Goal: Task Accomplishment & Management: Use online tool/utility

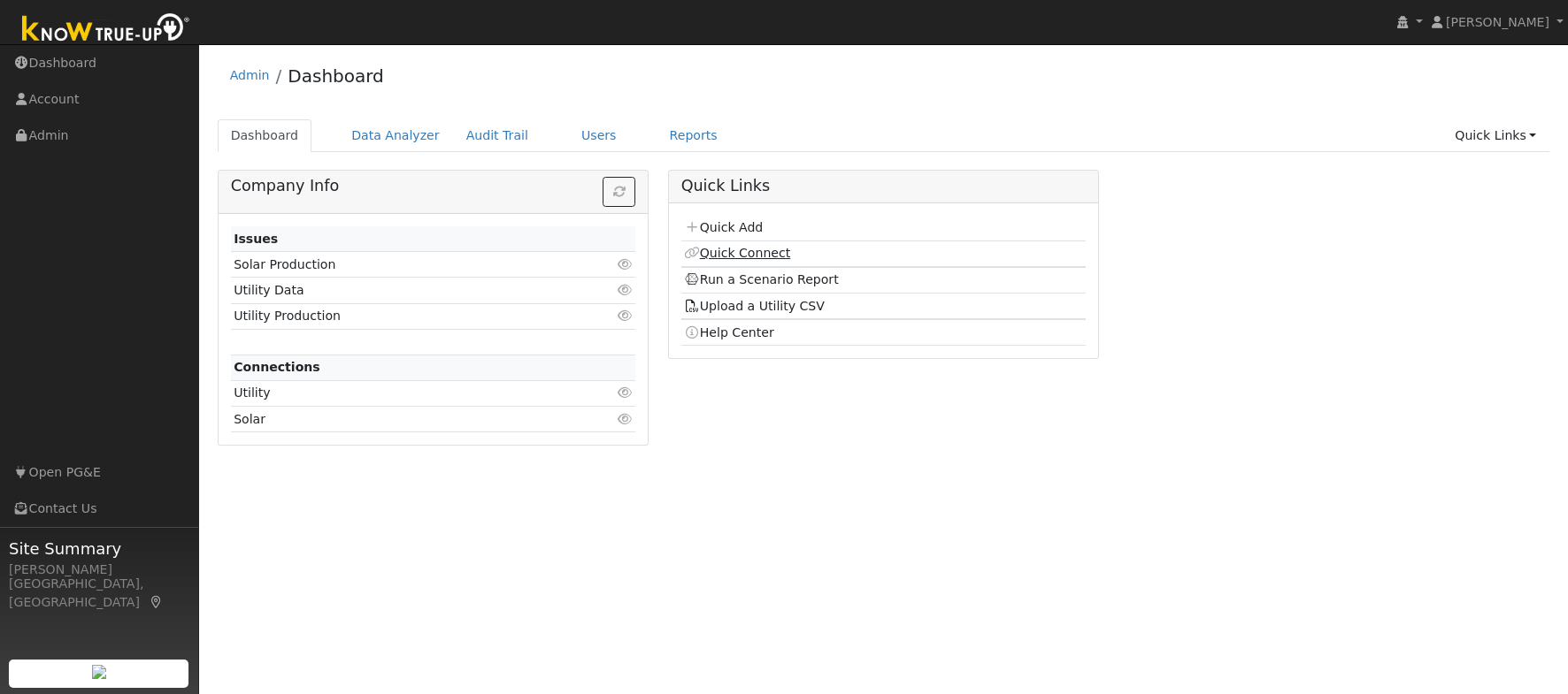
click at [747, 252] on link "Quick Connect" at bounding box center [737, 252] width 106 height 14
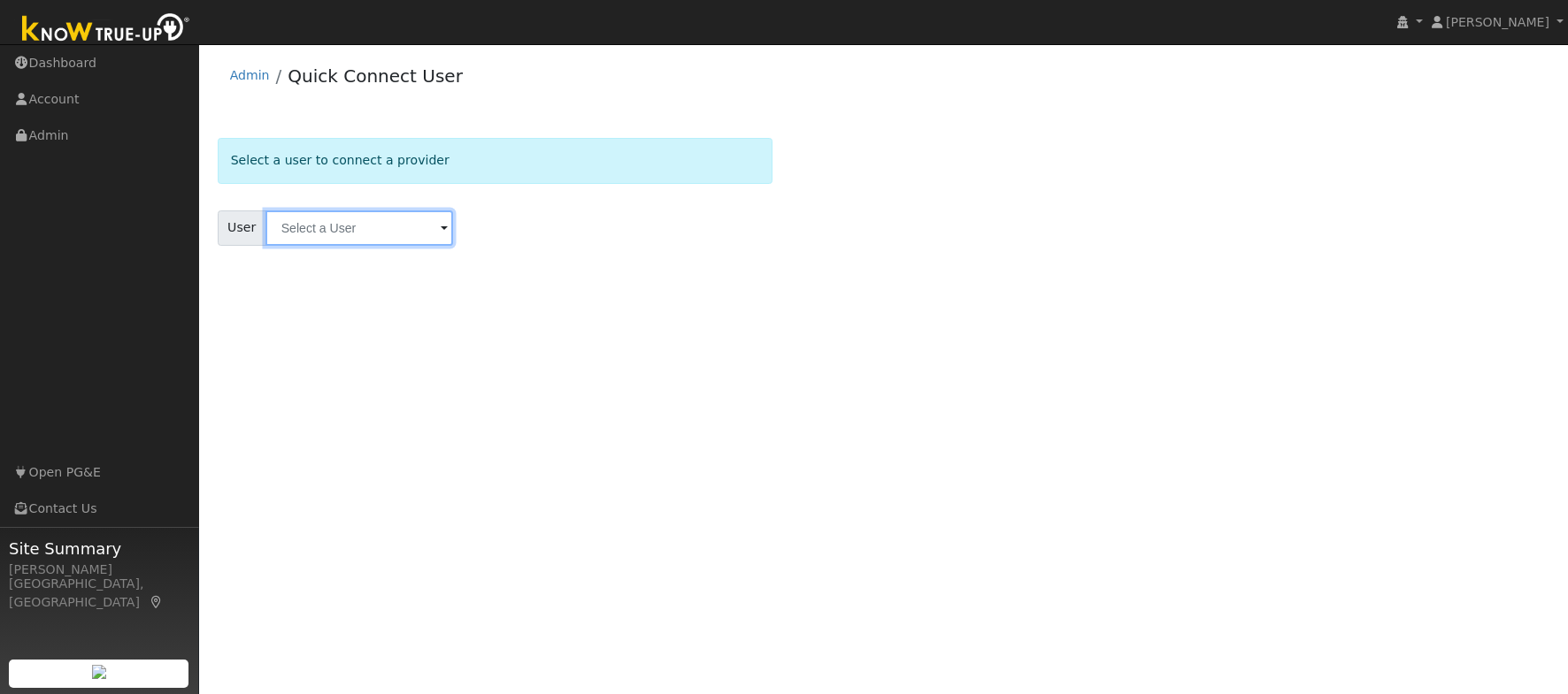
click at [332, 232] on input "text" at bounding box center [360, 228] width 188 height 35
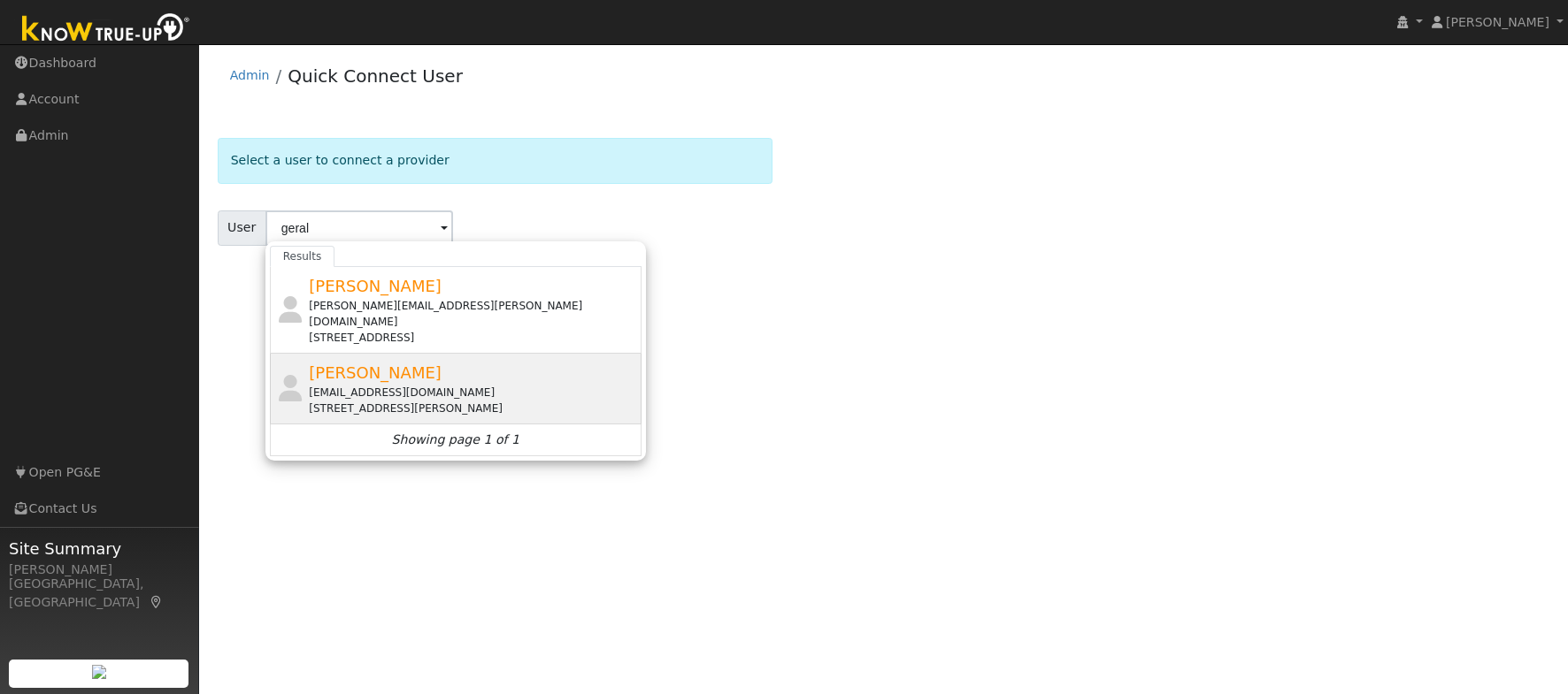
click at [400, 385] on div "[EMAIL_ADDRESS][DOMAIN_NAME]" at bounding box center [473, 393] width 328 height 16
type input "[PERSON_NAME]"
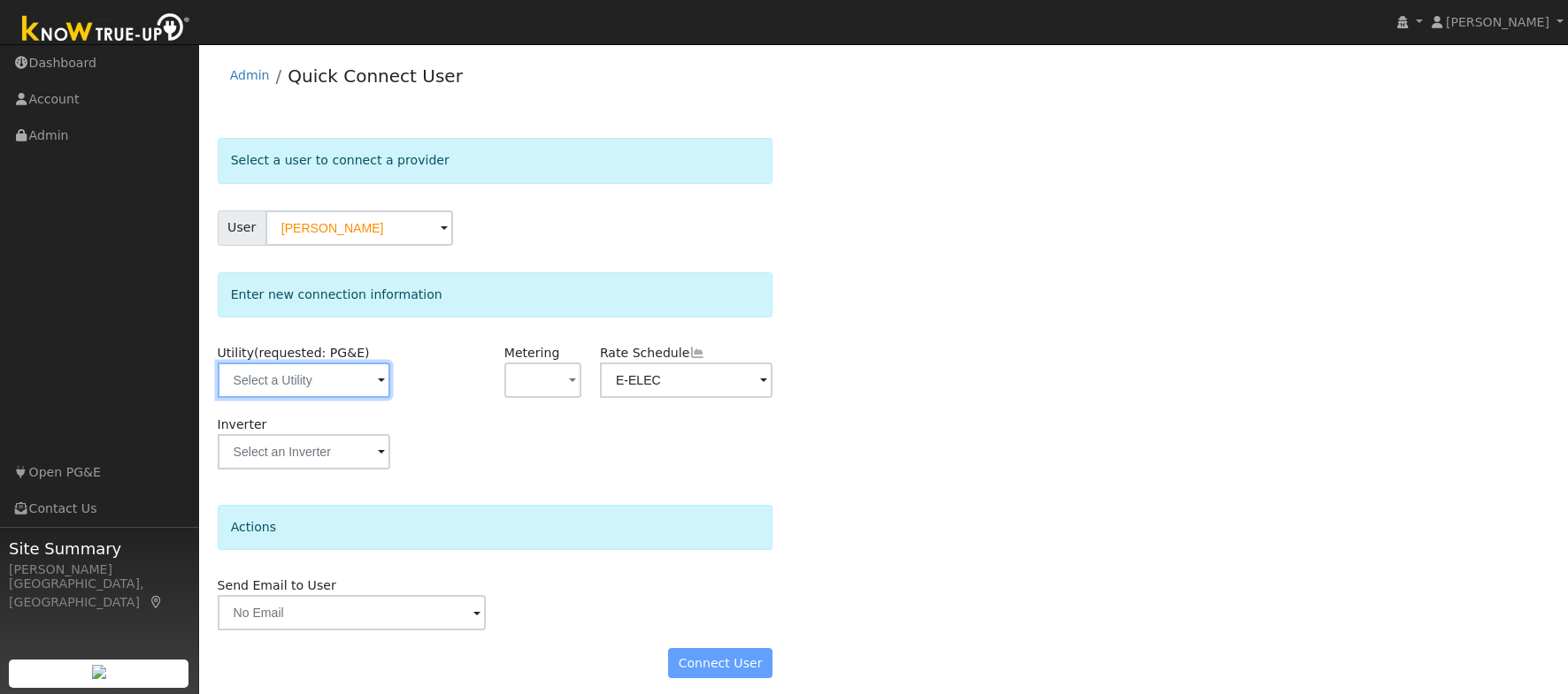
click at [315, 388] on input "text" at bounding box center [304, 380] width 173 height 35
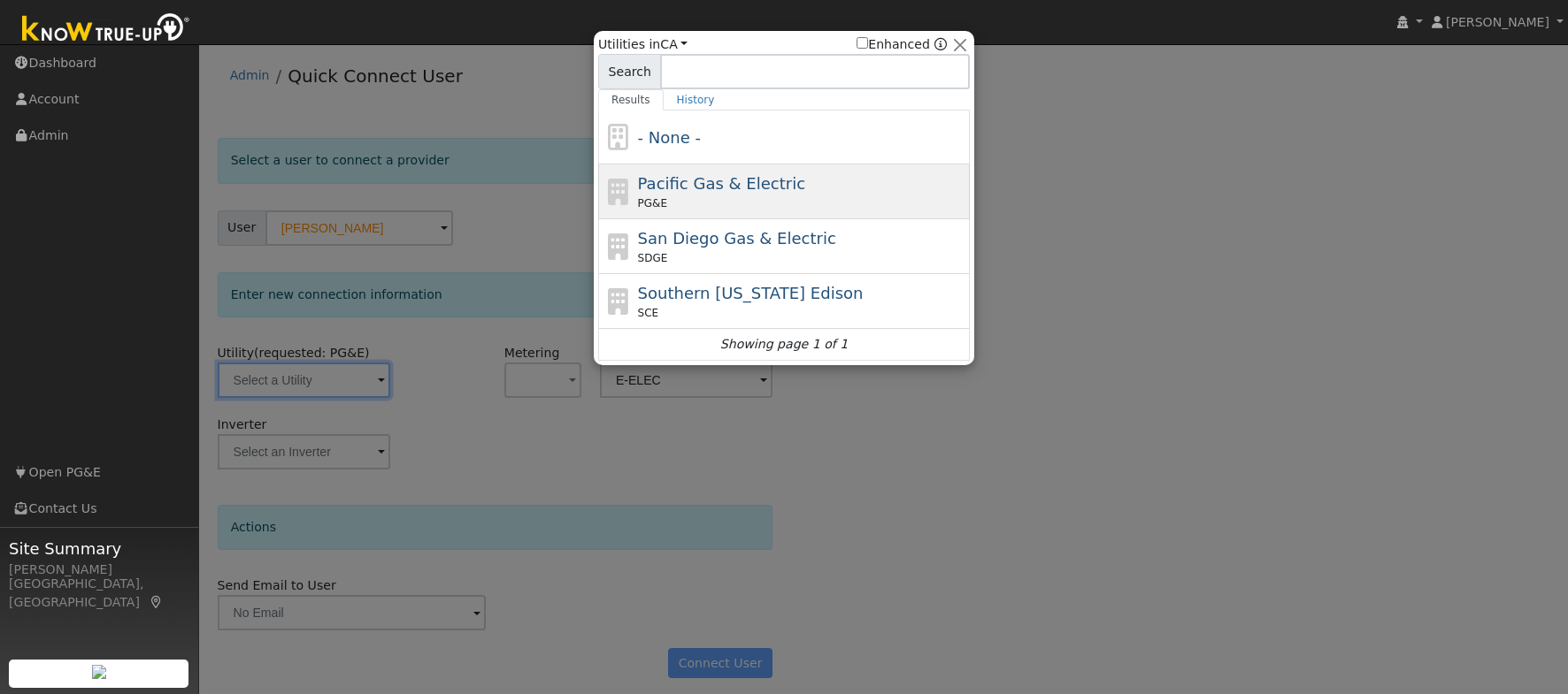
click at [747, 189] on span "Pacific Gas & Electric" at bounding box center [722, 184] width 167 height 19
type input "PG&E"
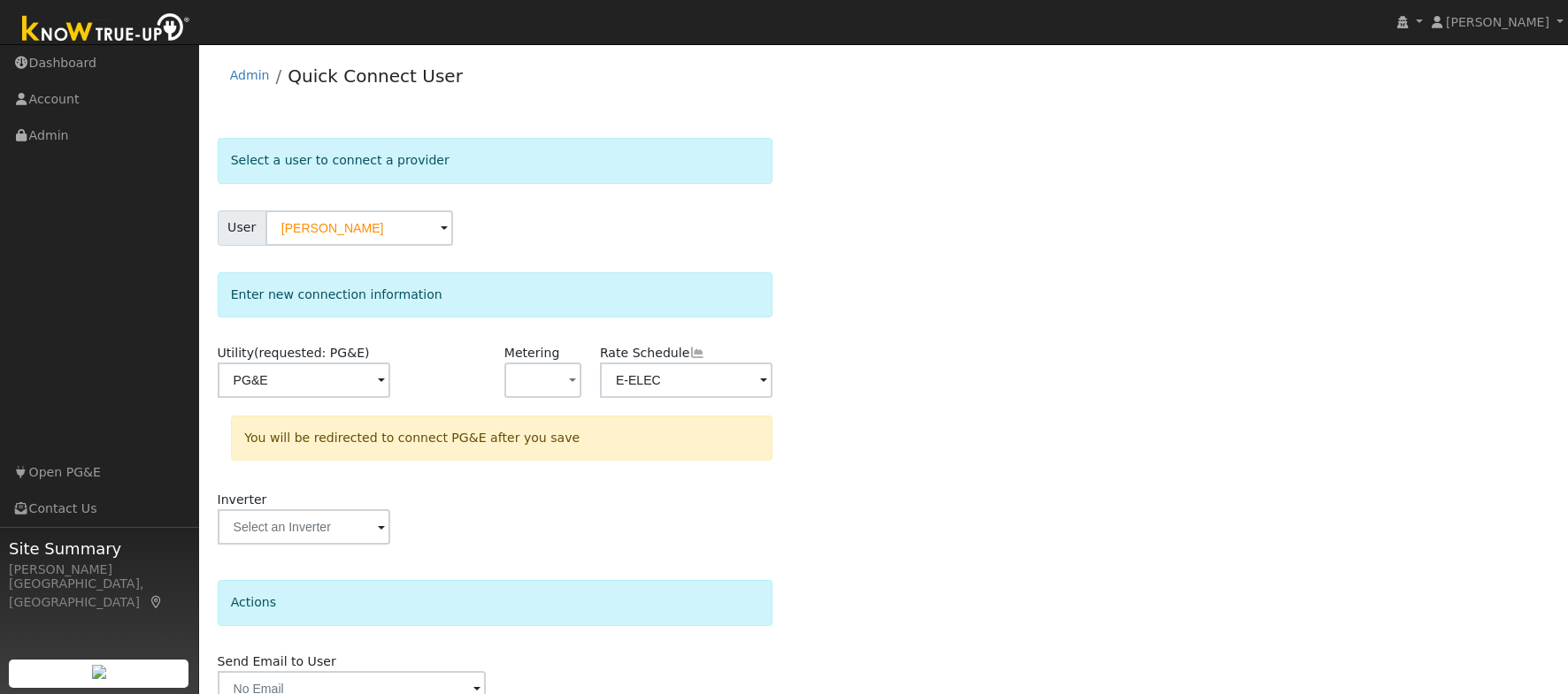
click at [842, 446] on div "Select a user to connect a provider User [PERSON_NAME] Account Default Account …" at bounding box center [884, 455] width 1333 height 633
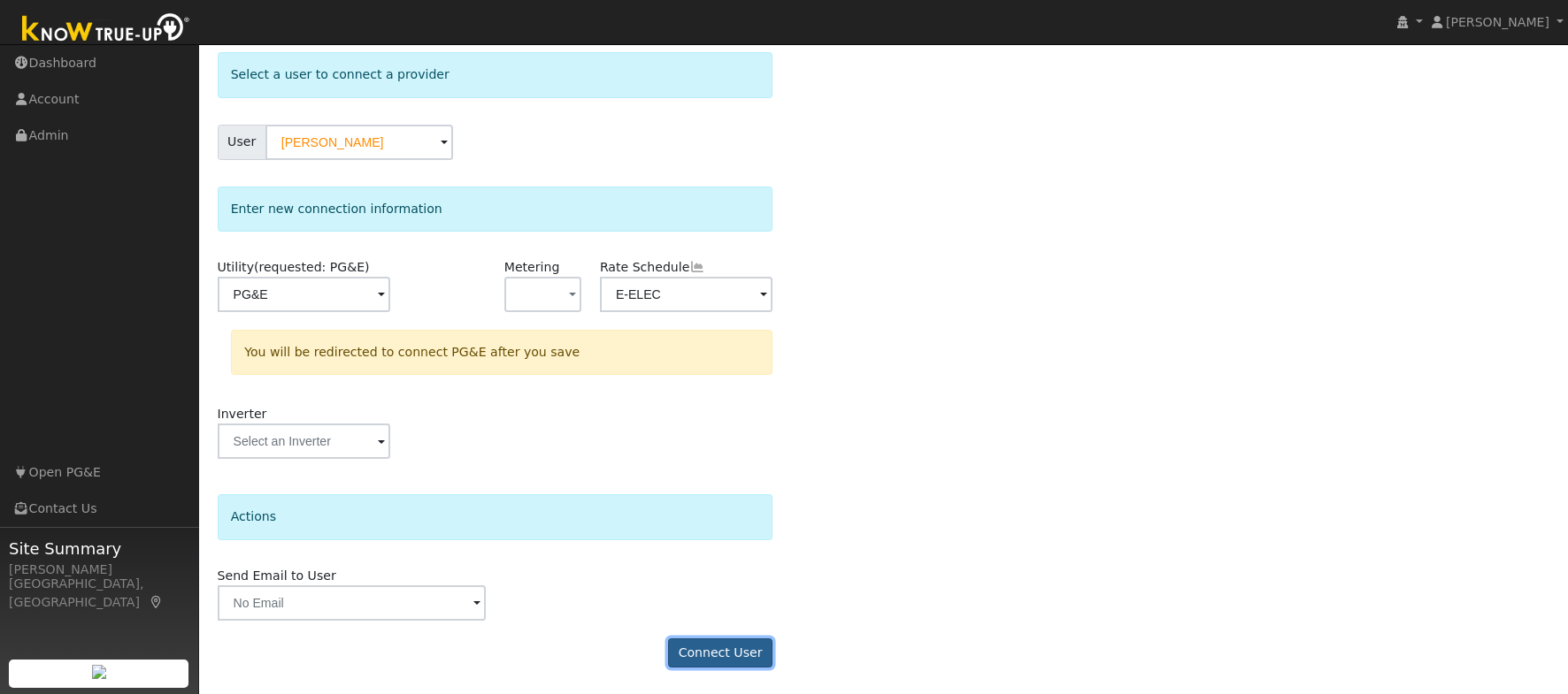
click at [724, 644] on button "Connect User" at bounding box center [720, 654] width 104 height 30
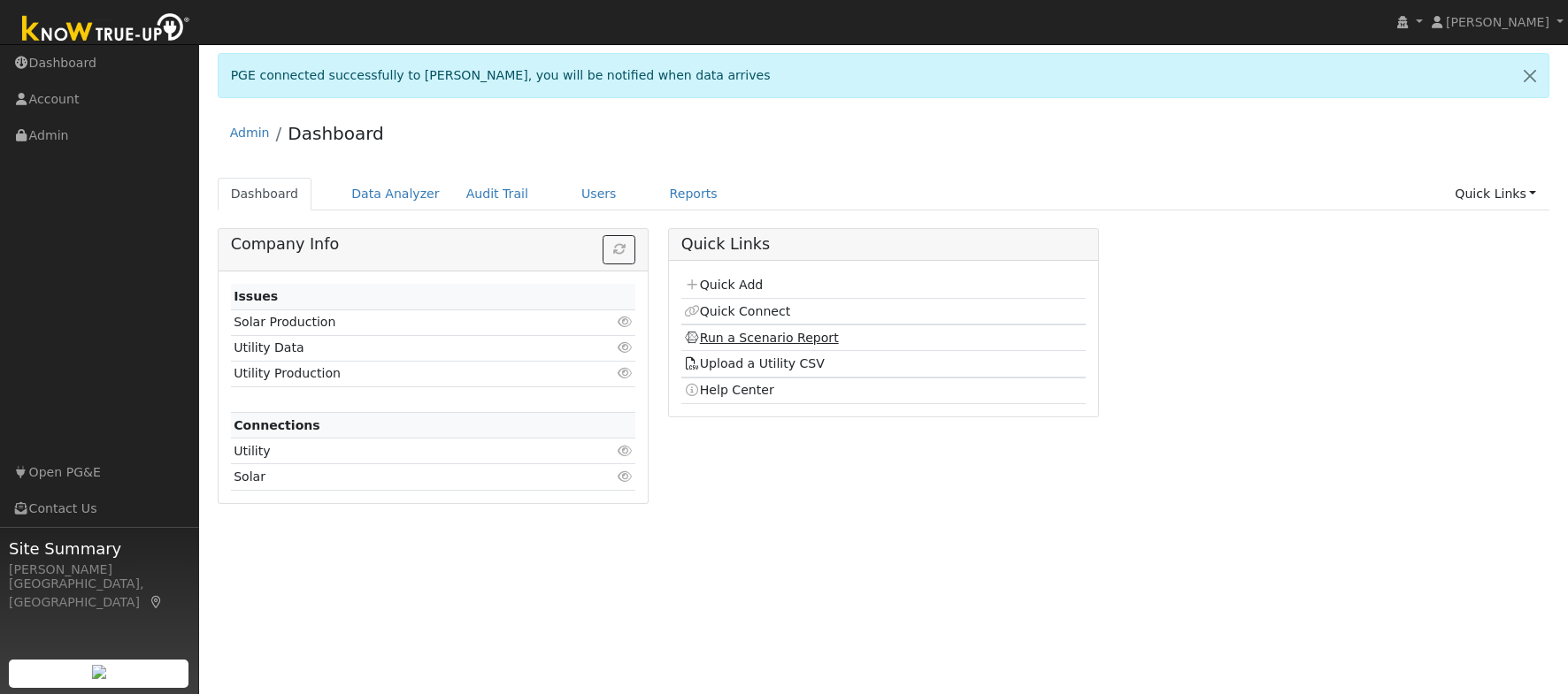
click at [787, 334] on link "Run a Scenario Report" at bounding box center [761, 338] width 155 height 14
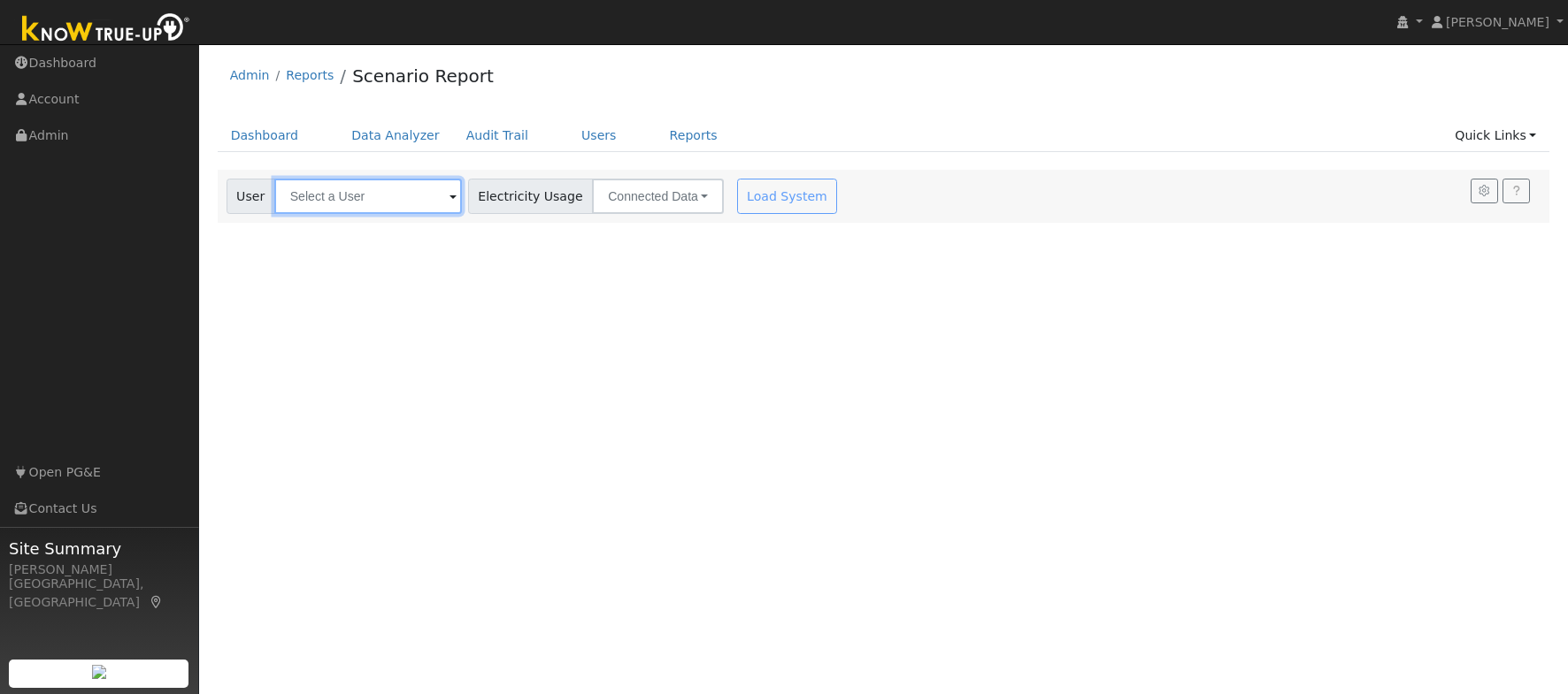
click at [360, 199] on input "text" at bounding box center [368, 195] width 188 height 35
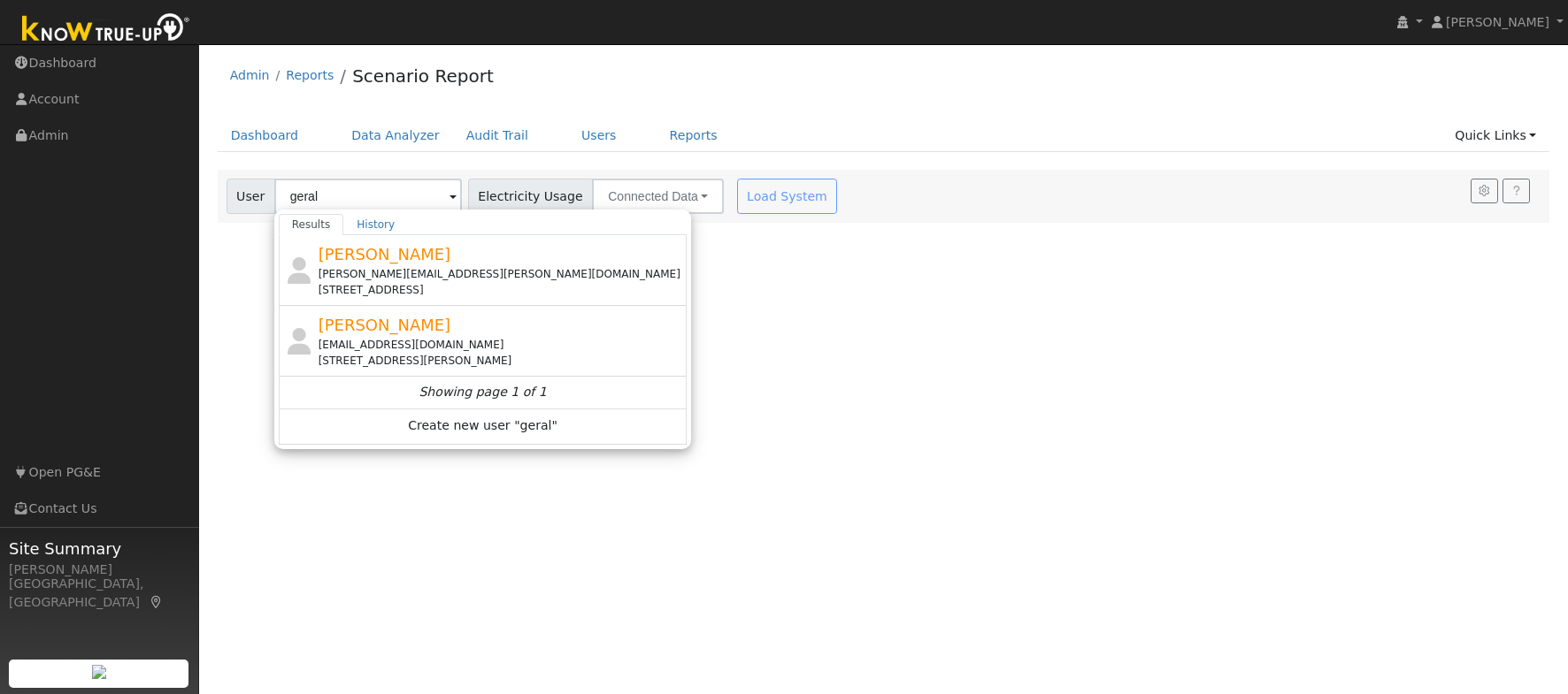
click at [457, 336] on div "Geralyn McClenahan geralynm209@gmail.com 11120 Curry Drive, Sonora, CA 95370" at bounding box center [501, 340] width 365 height 56
type input "[PERSON_NAME]"
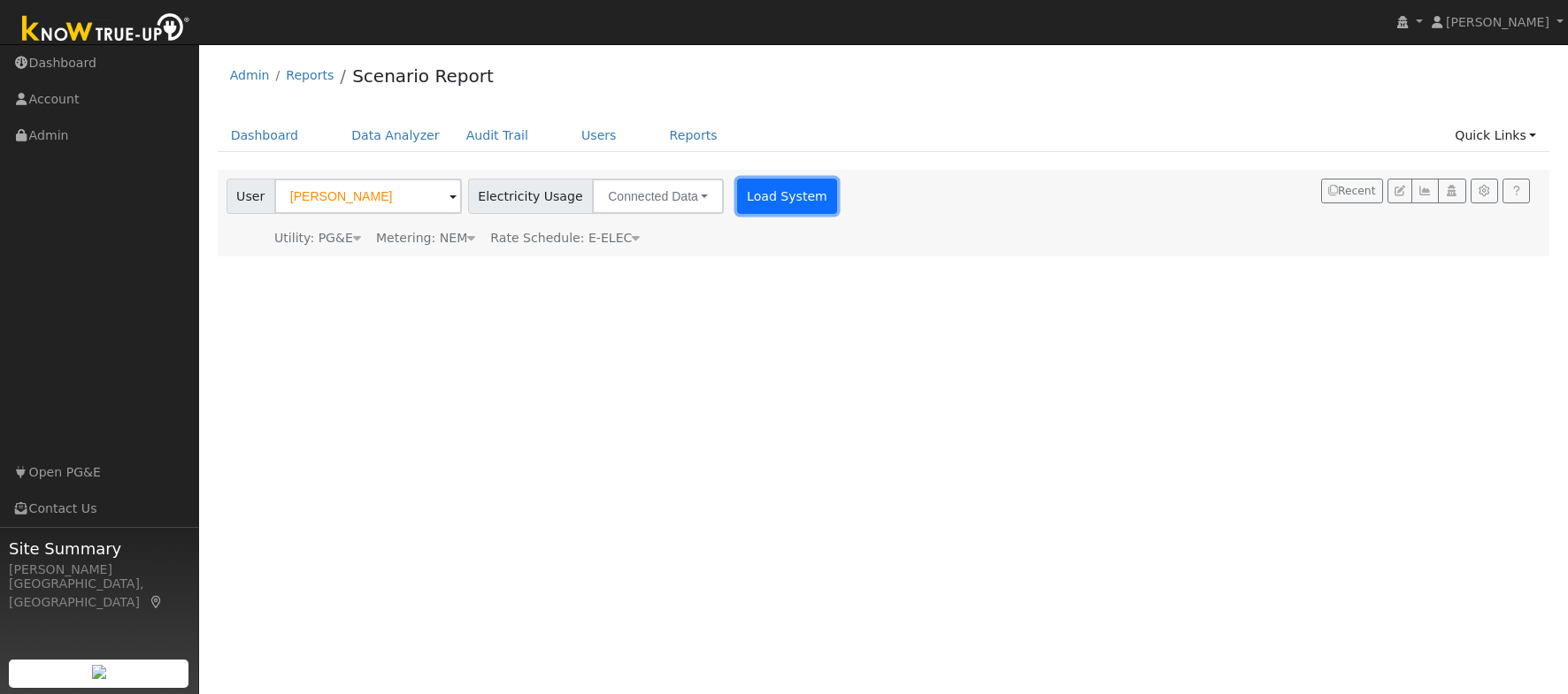
click at [765, 198] on button "Load System" at bounding box center [787, 195] width 101 height 35
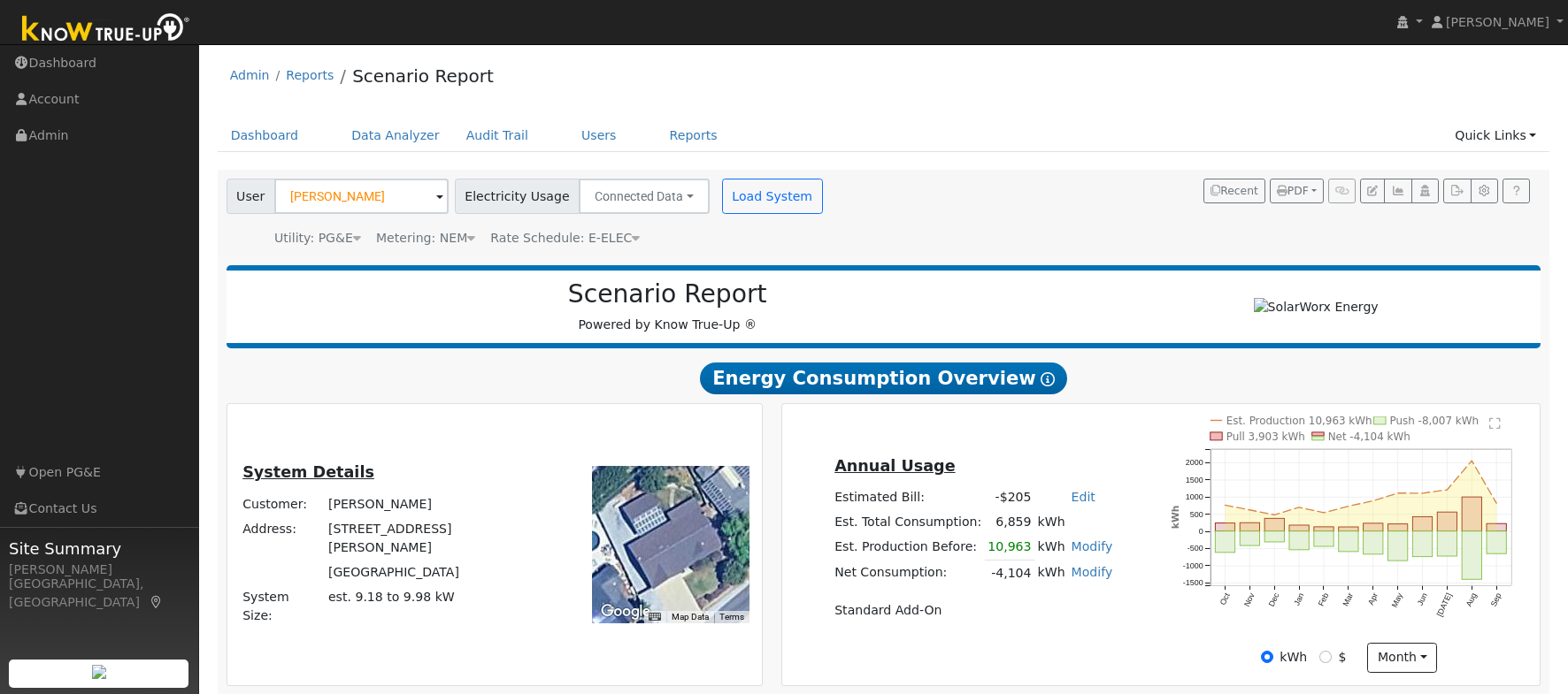
click at [1156, 661] on div "Annual Usage Estimated Bill: -$205 Edit Estimated Bill $ Annual Est. Total Cons…" at bounding box center [1162, 544] width 751 height 257
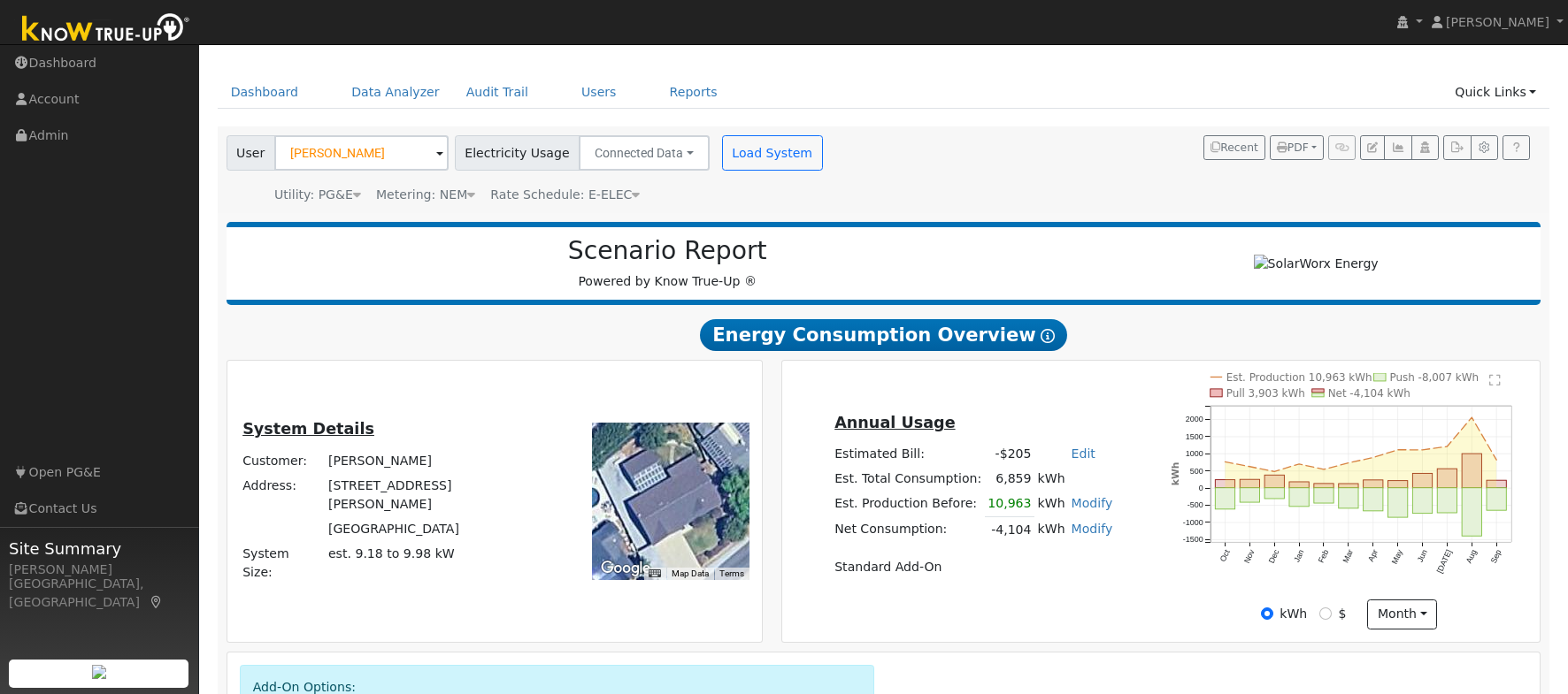
scroll to position [45, 0]
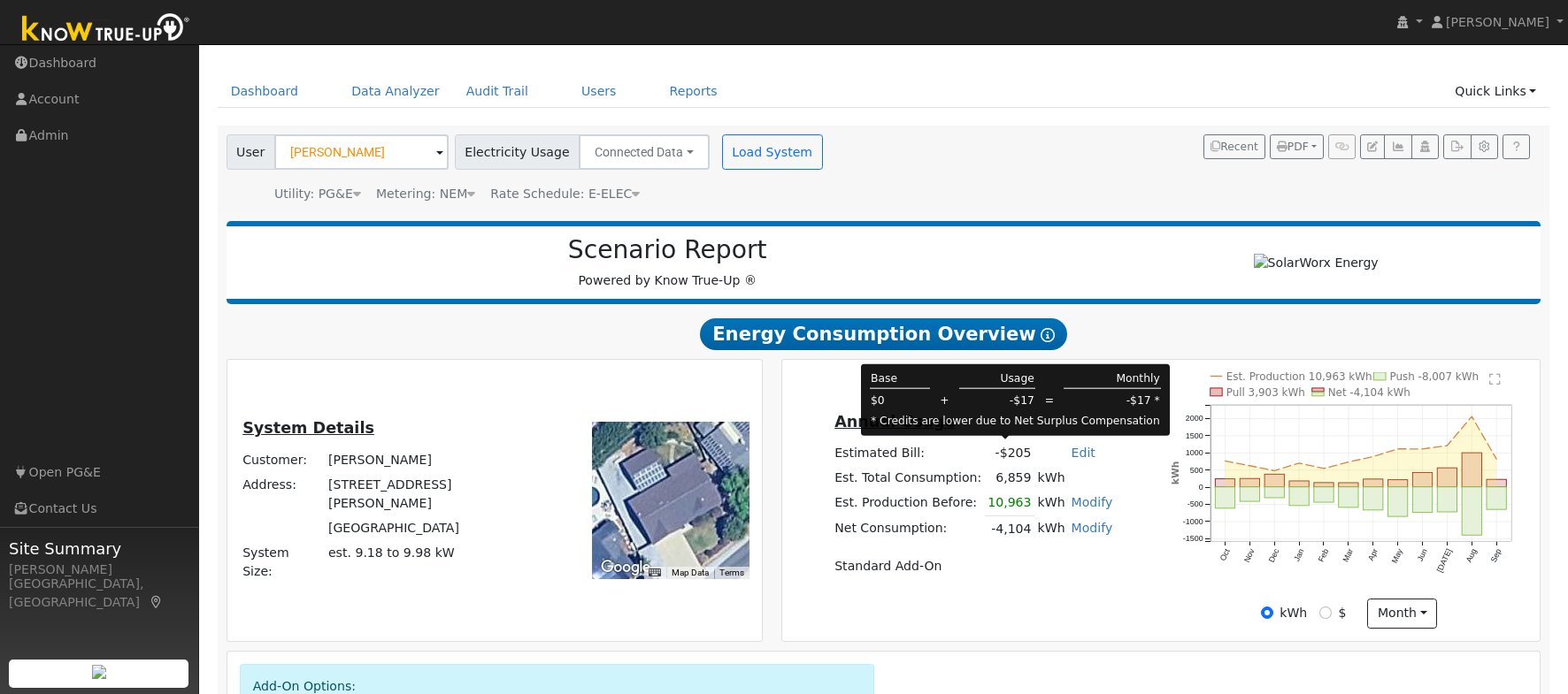
click at [1016, 456] on td "-$205" at bounding box center [1009, 454] width 49 height 25
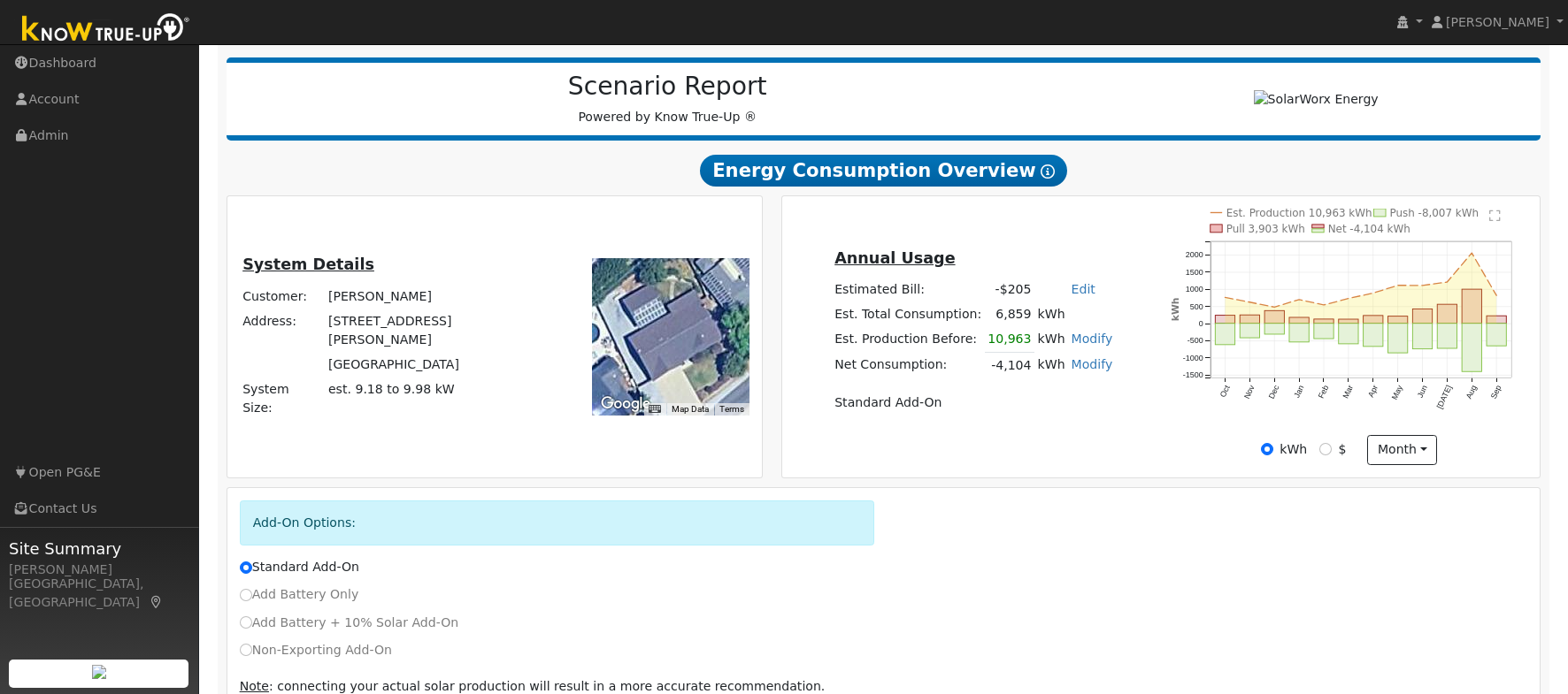
scroll to position [211, 0]
